Goal: Navigation & Orientation: Go to known website

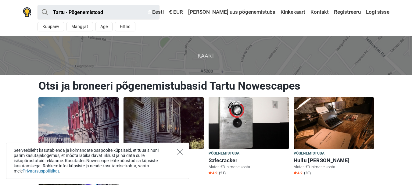
click at [181, 150] on icon "Close" at bounding box center [179, 151] width 5 height 5
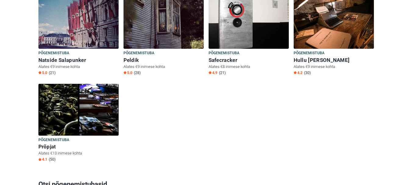
scroll to position [75, 0]
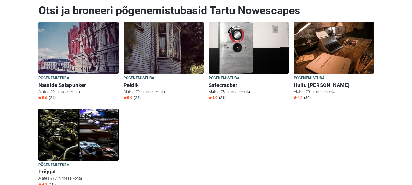
click at [227, 57] on img at bounding box center [249, 48] width 80 height 52
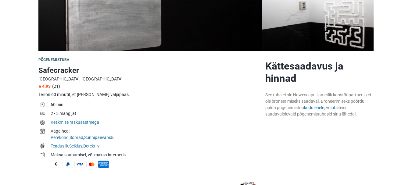
scroll to position [137, 0]
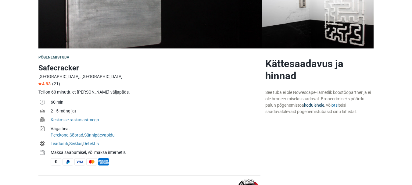
click at [318, 105] on link "kodulehele" at bounding box center [314, 105] width 20 height 5
